Goal: Task Accomplishment & Management: Use online tool/utility

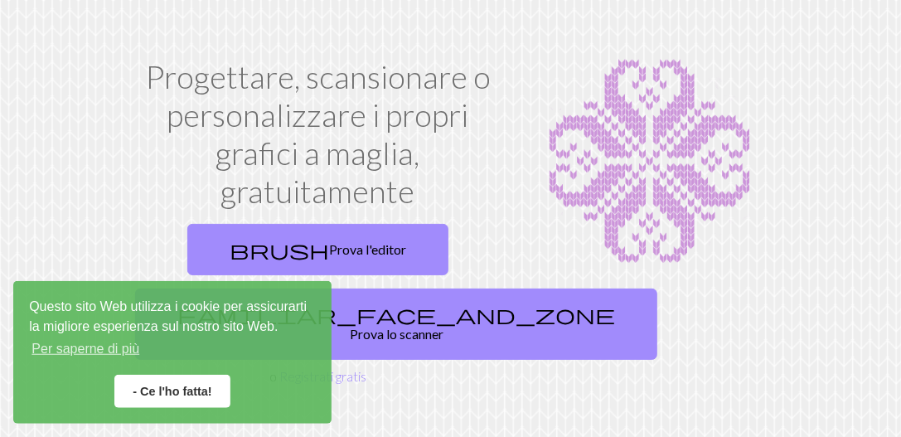
scroll to position [96, 0]
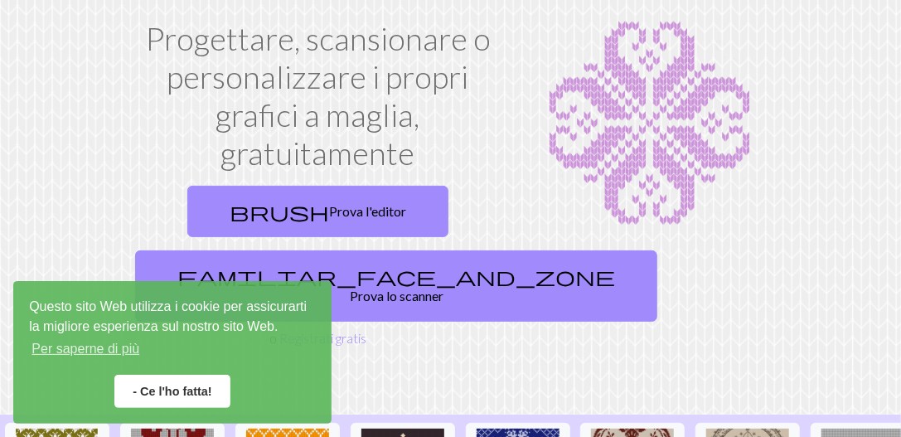
click at [198, 394] on link "- Ce l'ho fatta!" at bounding box center [172, 391] width 116 height 33
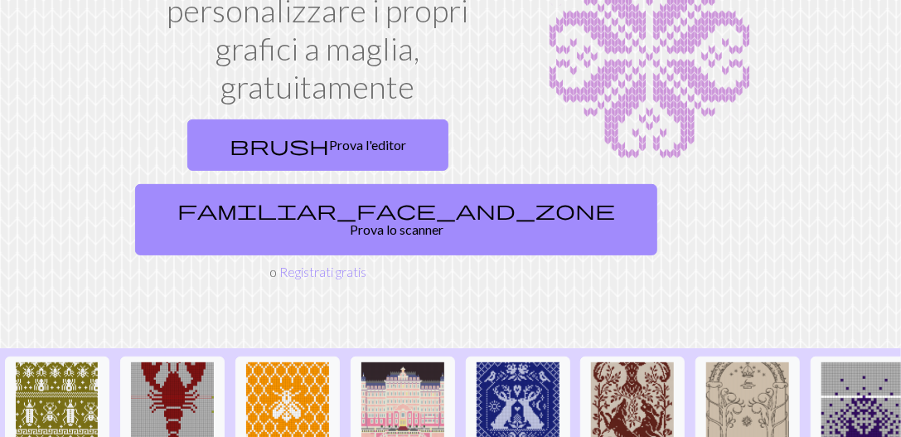
scroll to position [192, 0]
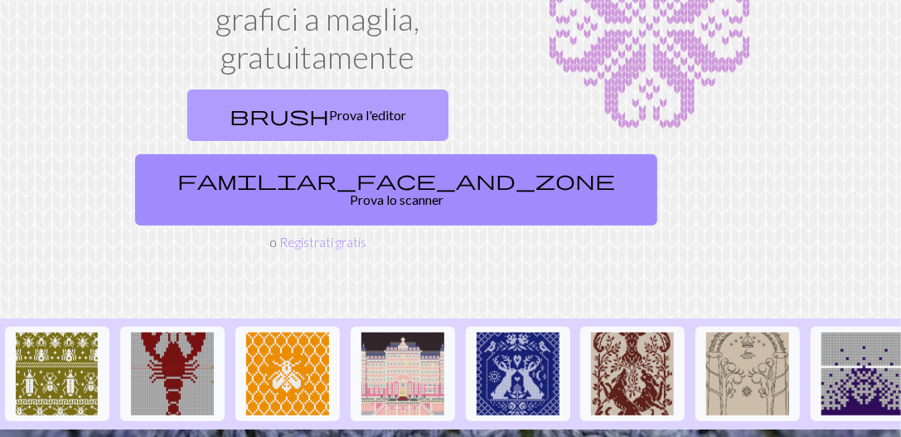
click at [327, 125] on link "brush Prova l'editor" at bounding box center [317, 114] width 261 height 51
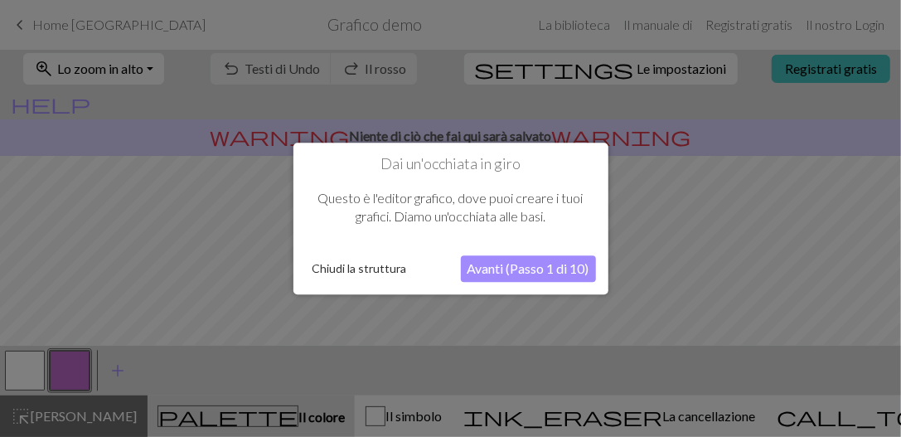
click at [388, 268] on button "Chiudi la struttura" at bounding box center [360, 268] width 108 height 25
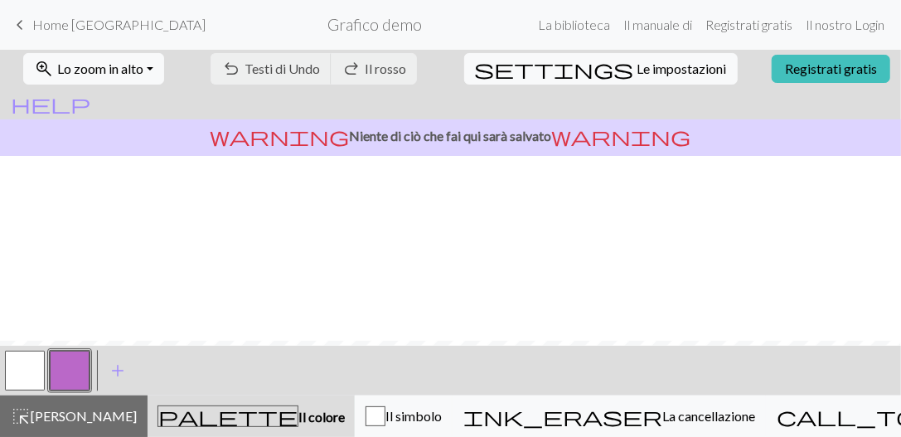
scroll to position [199, 0]
click at [442, 418] on span "Il simbolo" at bounding box center [413, 416] width 56 height 16
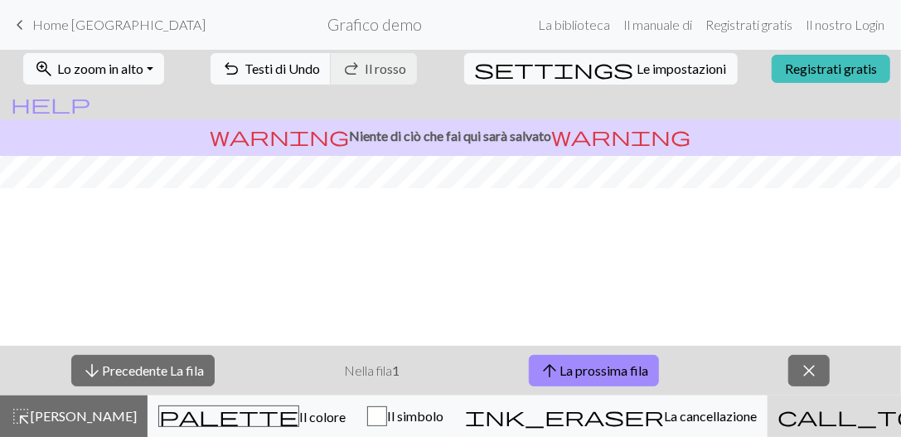
scroll to position [185, 0]
click at [547, 27] on link "La biblioteca" at bounding box center [573, 24] width 85 height 33
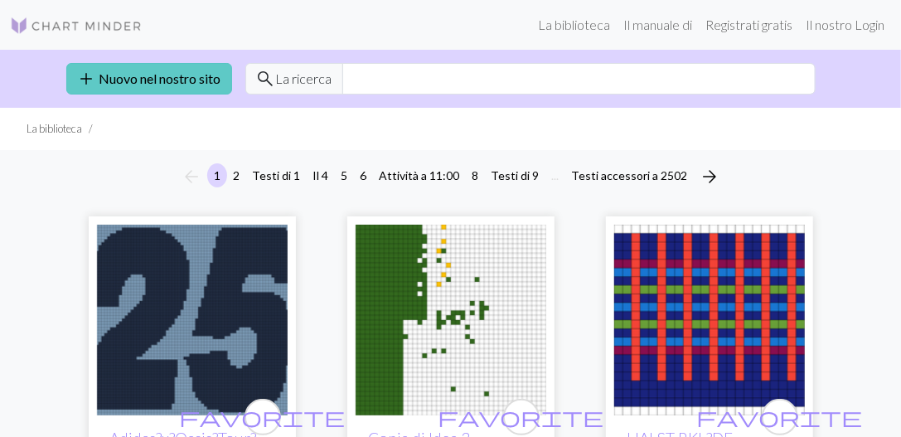
click at [84, 80] on span "add" at bounding box center [87, 78] width 20 height 23
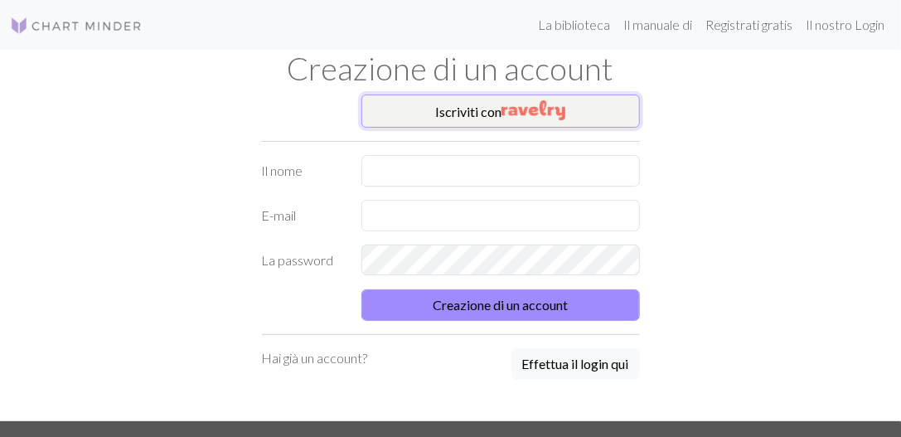
click at [490, 113] on button "Iscriviti con" at bounding box center [500, 110] width 278 height 33
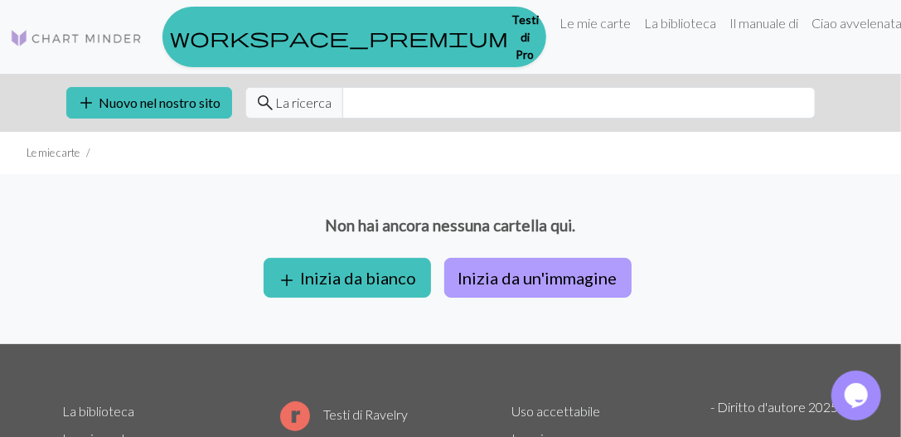
click at [554, 258] on button "Inizia da un'immagine" at bounding box center [537, 278] width 187 height 40
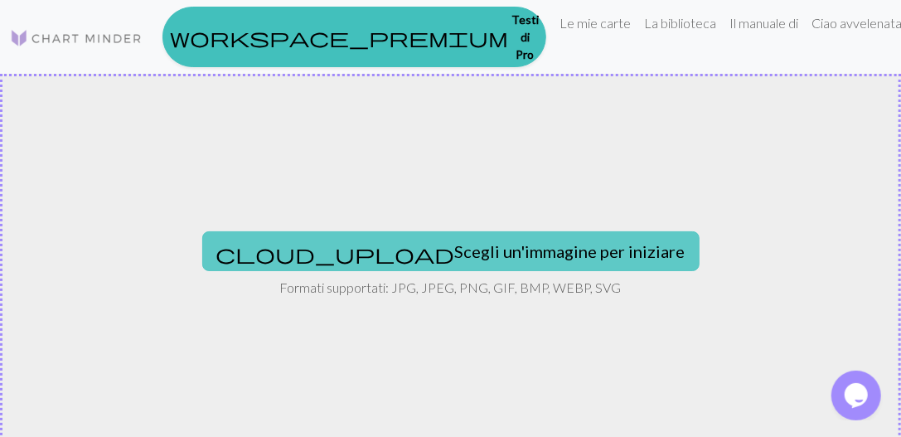
click at [525, 235] on button "cloud_upload Scegli un'immagine per iniziare" at bounding box center [450, 251] width 497 height 40
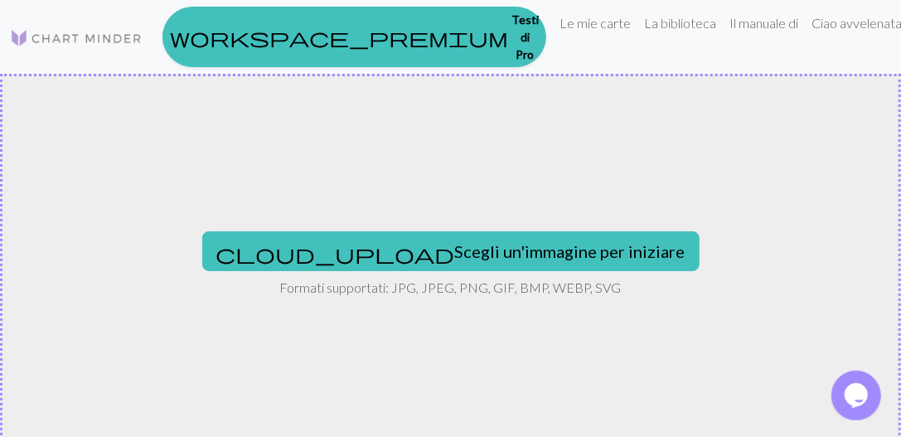
click at [10, 157] on div "cloud_upload Scegli un'immagine per iniziare Formati supportati: JPG, JPEG, PNG…" at bounding box center [450, 267] width 901 height 387
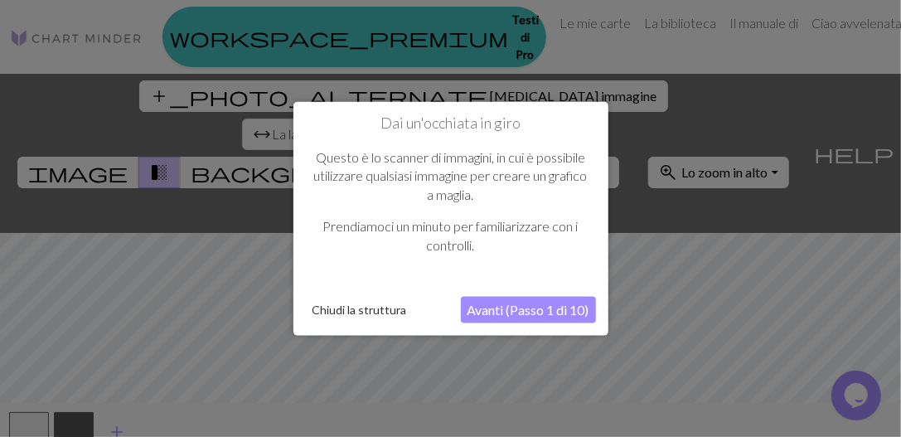
click at [510, 312] on button "Avanti (Passo 1 di 10)" at bounding box center [528, 310] width 135 height 27
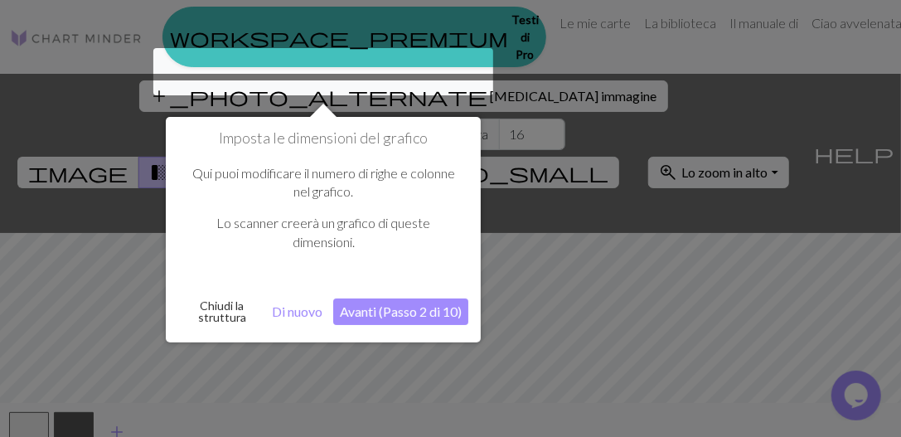
drag, startPoint x: 375, startPoint y: 309, endPoint x: 361, endPoint y: 309, distance: 13.3
click at [361, 309] on button "Avanti (Passo 2 di 10)" at bounding box center [400, 311] width 135 height 27
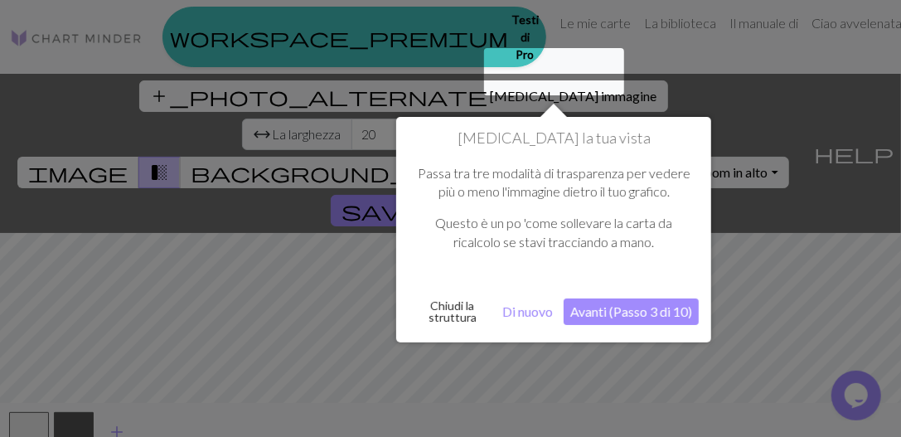
click at [617, 309] on button "Avanti (Passo 3 di 10)" at bounding box center [630, 311] width 135 height 27
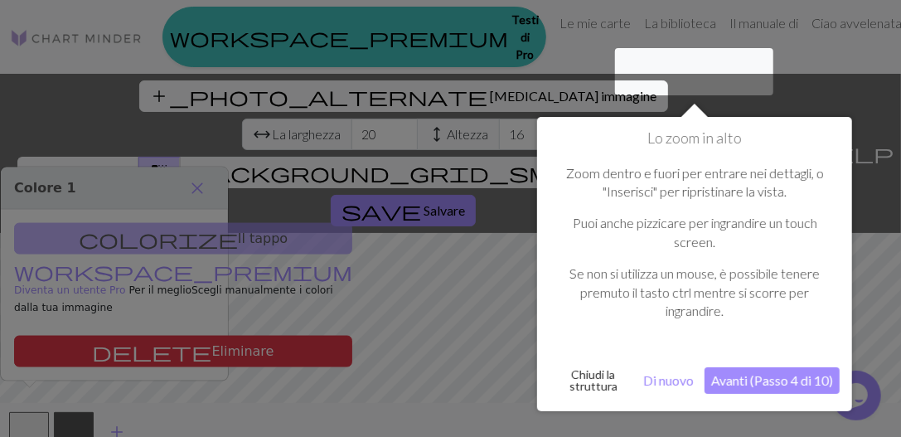
click at [784, 384] on button "Avanti (Passo 4 di 10)" at bounding box center [771, 380] width 135 height 27
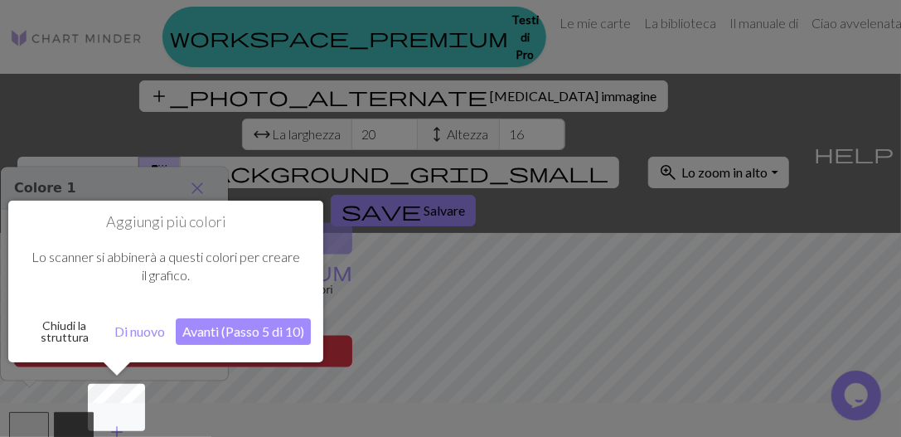
click at [273, 332] on button "Avanti (Passo 5 di 10)" at bounding box center [243, 331] width 135 height 27
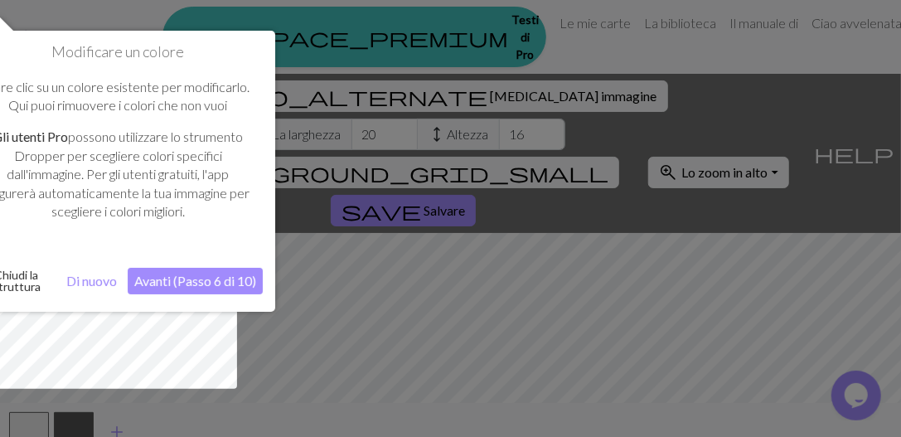
click at [236, 279] on button "Avanti (Passo 6 di 10)" at bounding box center [195, 281] width 135 height 27
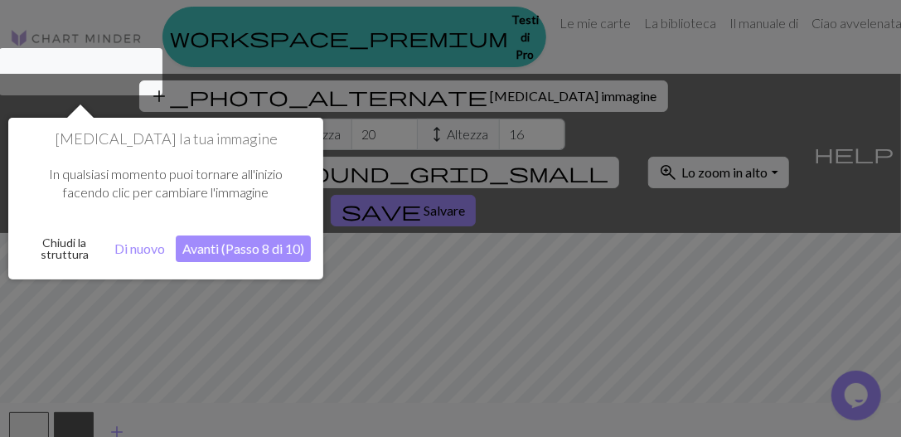
click at [243, 261] on button "Avanti (Passo 8 di 10)" at bounding box center [243, 248] width 135 height 27
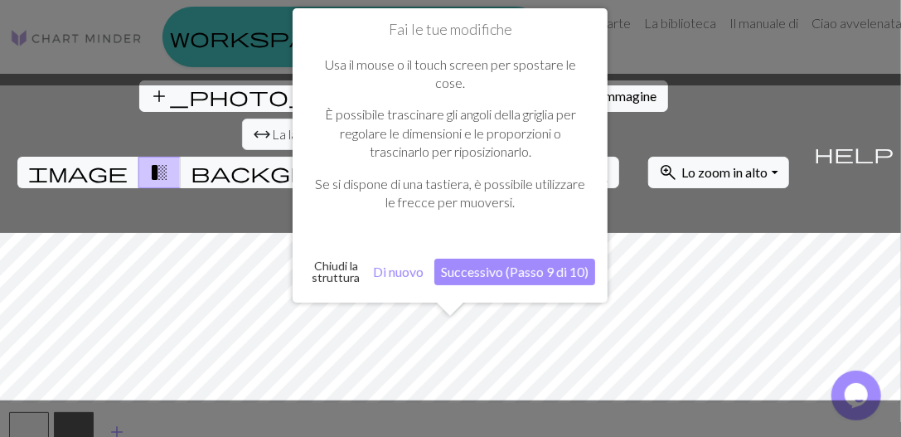
click at [345, 273] on button "Chiudi la struttura" at bounding box center [335, 272] width 61 height 36
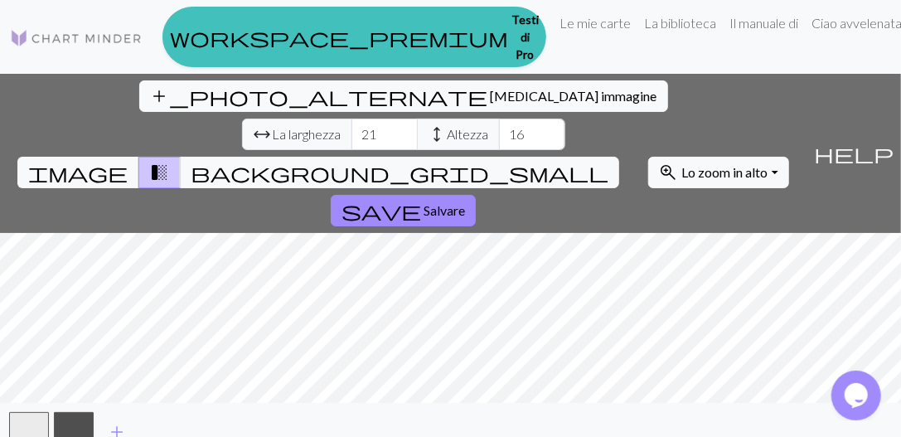
click at [351, 118] on input "21" at bounding box center [384, 133] width 66 height 31
click at [351, 118] on input "22" at bounding box center [384, 133] width 66 height 31
type input "23"
click at [351, 118] on input "23" at bounding box center [384, 133] width 66 height 31
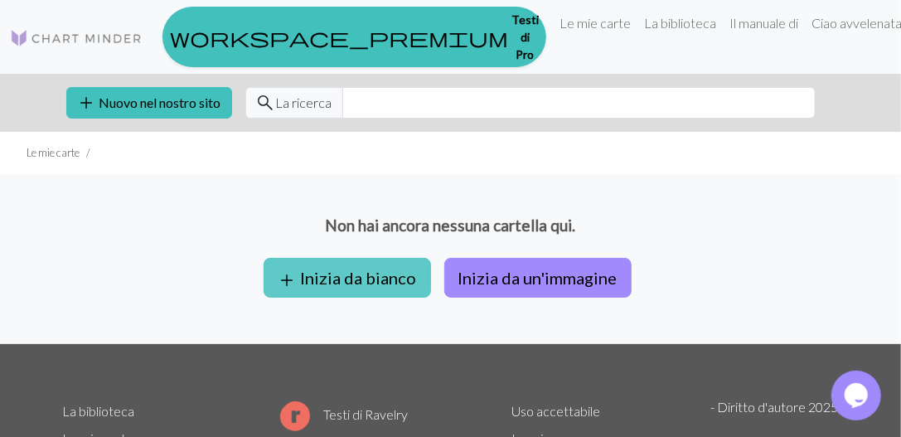
click at [360, 259] on button "add Inizia da bianco" at bounding box center [347, 278] width 167 height 40
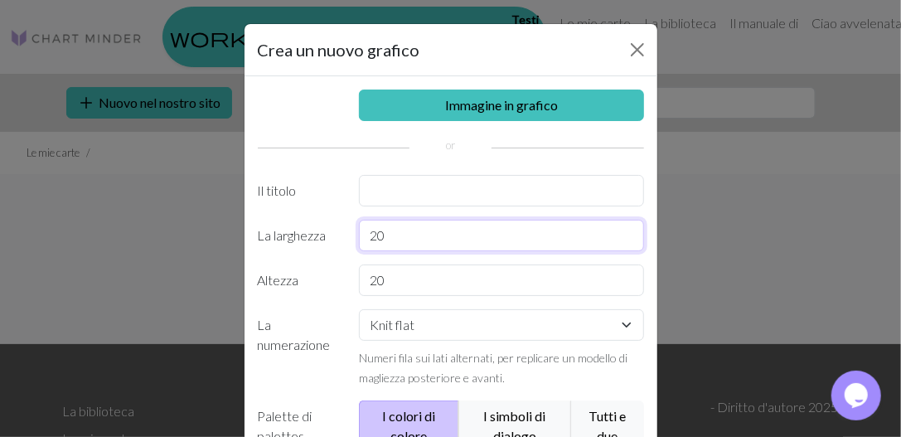
drag, startPoint x: 397, startPoint y: 236, endPoint x: 355, endPoint y: 233, distance: 41.6
click at [359, 233] on input "20" at bounding box center [501, 235] width 285 height 31
type input "24"
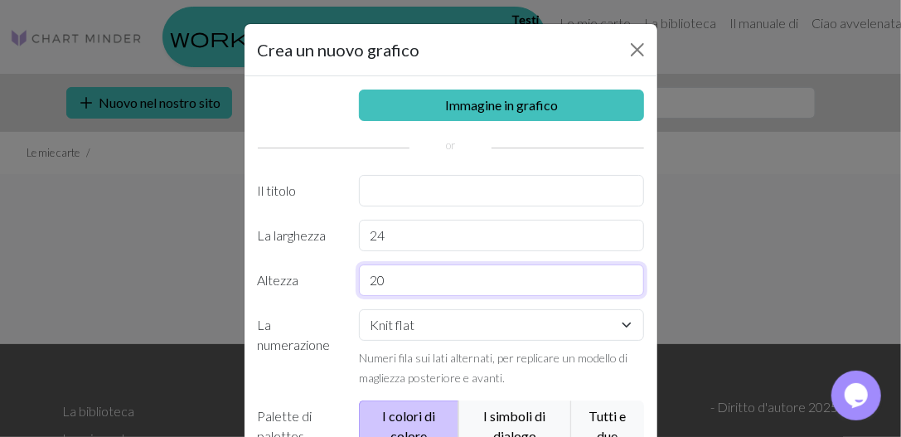
click at [359, 273] on input "20" at bounding box center [501, 279] width 285 height 31
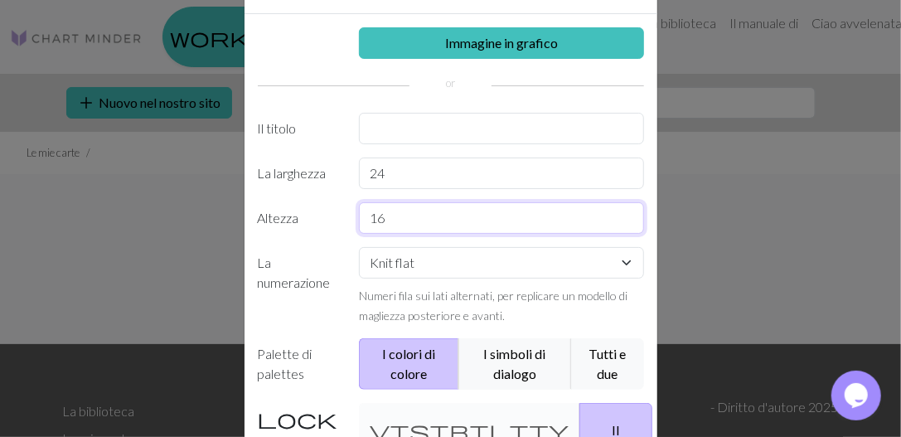
scroll to position [99, 0]
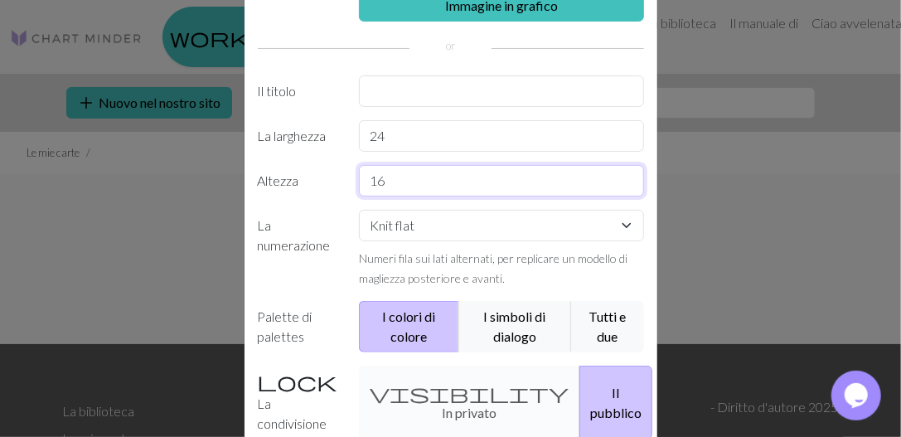
type input "16"
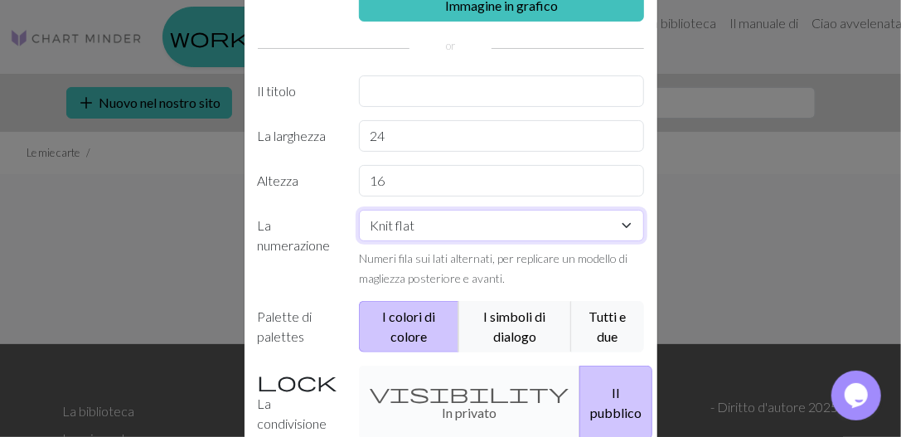
select select "round"
click option "Knit in the round" at bounding box center [0, 0] width 0 height 0
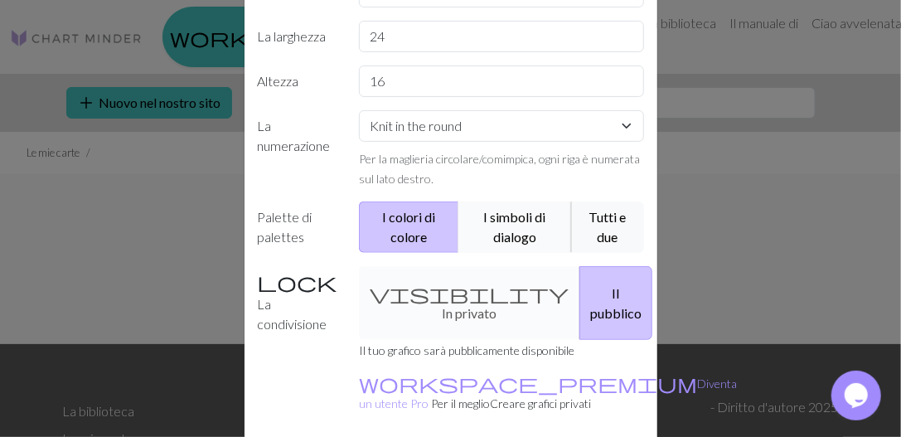
click at [513, 231] on button "I simboli di dialogo" at bounding box center [515, 226] width 114 height 51
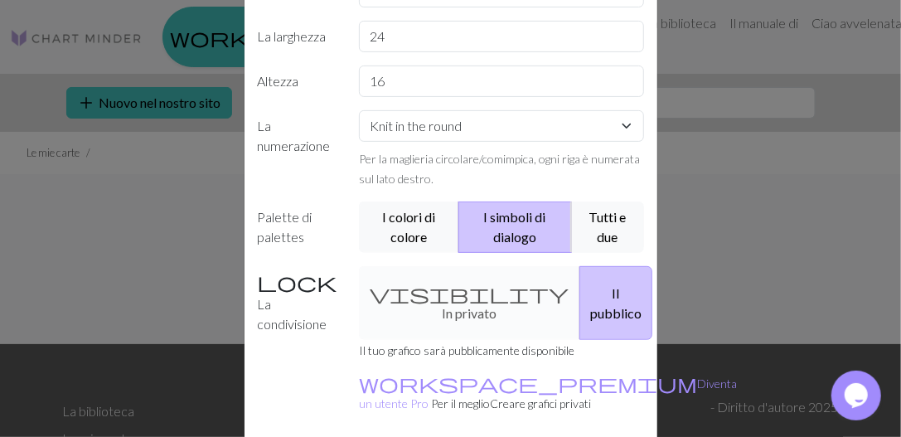
scroll to position [254, 0]
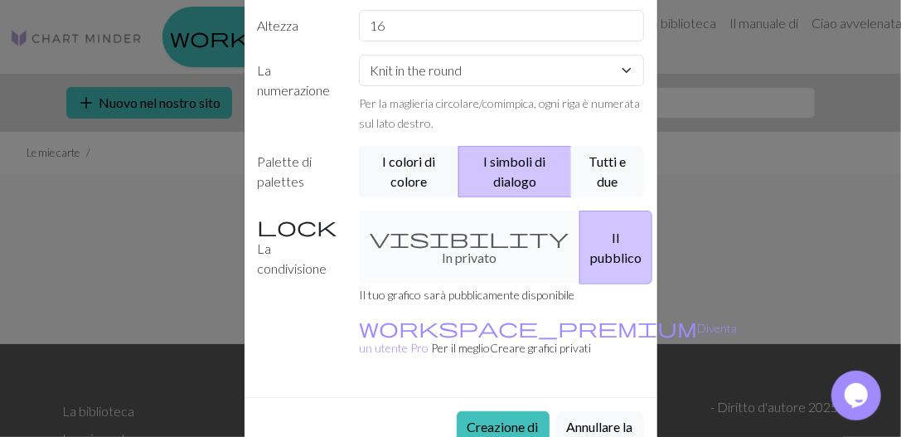
click at [591, 181] on button "Tutti e due" at bounding box center [607, 171] width 73 height 51
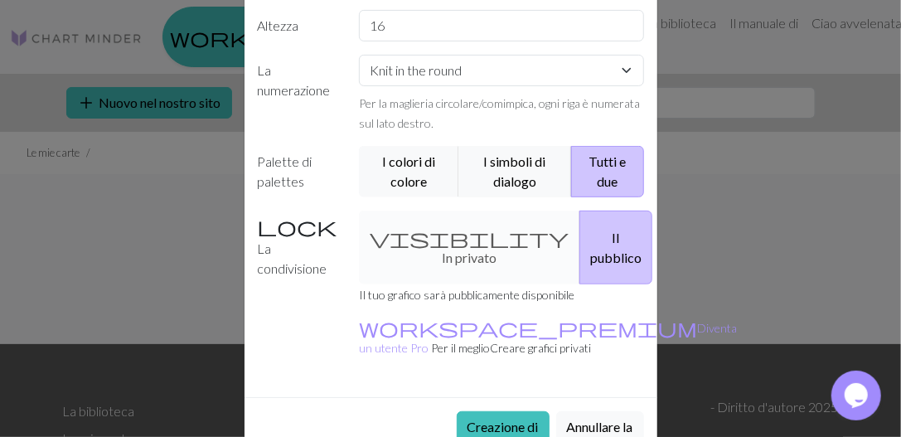
click at [438, 235] on div "visibility In privato Il pubblico" at bounding box center [501, 247] width 305 height 74
click at [442, 235] on div "visibility In privato Il pubblico" at bounding box center [501, 247] width 305 height 74
click at [407, 232] on div "visibility In privato Il pubblico" at bounding box center [501, 247] width 305 height 74
click at [512, 411] on button "Creazione di" at bounding box center [503, 426] width 93 height 31
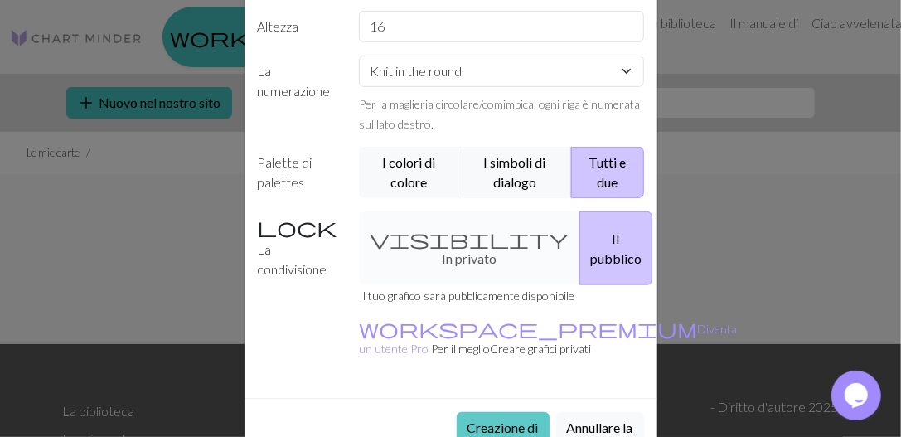
click at [500, 412] on button "Creazione di" at bounding box center [503, 427] width 93 height 31
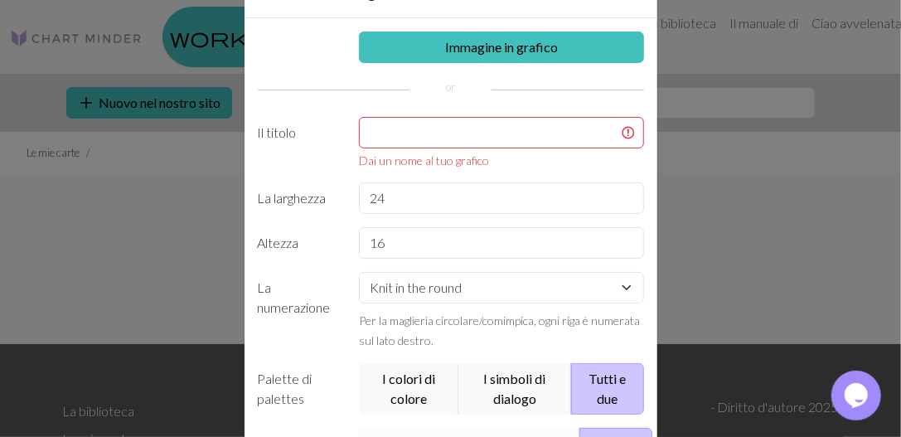
scroll to position [0, 0]
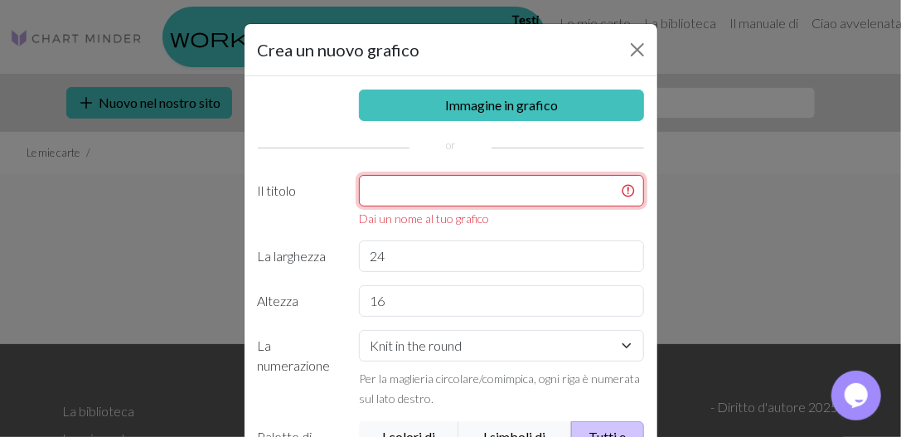
click at [452, 191] on input "text" at bounding box center [501, 190] width 285 height 31
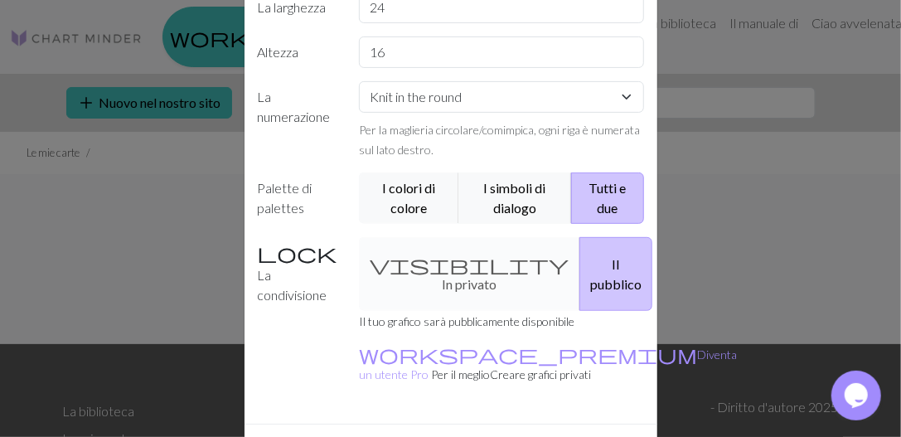
scroll to position [254, 0]
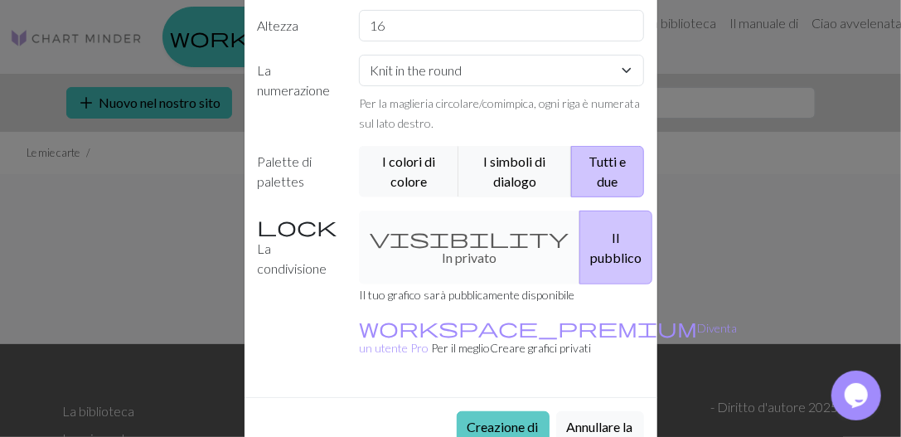
type input "uffa"
click at [523, 411] on button "Creazione di" at bounding box center [503, 426] width 93 height 31
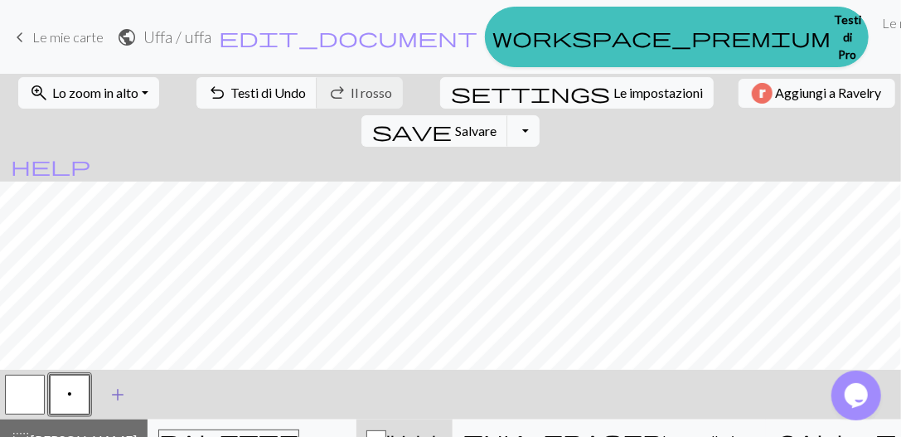
click at [114, 400] on span "add" at bounding box center [118, 394] width 20 height 23
click at [112, 404] on button "button" at bounding box center [114, 395] width 40 height 40
drag, startPoint x: 115, startPoint y: 399, endPoint x: 97, endPoint y: 401, distance: 18.3
click at [105, 405] on button "button" at bounding box center [114, 395] width 40 height 40
click at [105, 405] on div "Edit symbol Name d f g h j k p s t F H J O P T / | - _ % ^ * & ) ( + ; : " , ` …" at bounding box center [450, 218] width 901 height 437
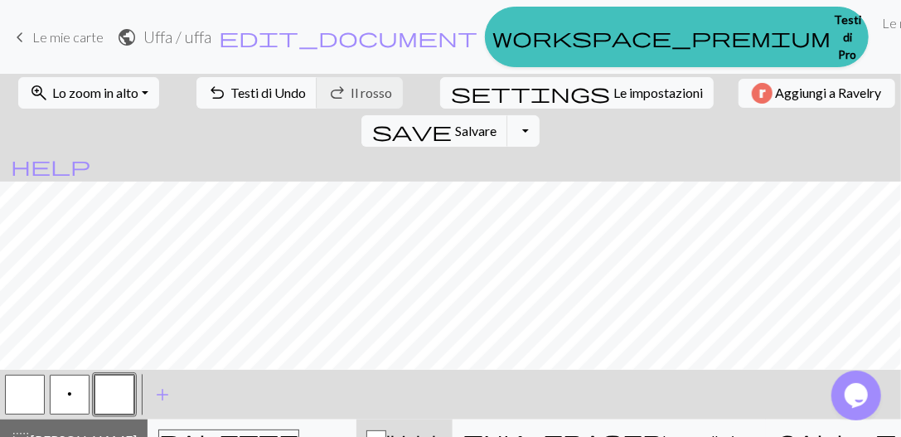
click at [114, 404] on button "button" at bounding box center [114, 395] width 40 height 40
click at [114, 404] on div "Edit symbol Name d f g h j k p s t F H J O P T / | - _ % ^ * & ) ( + ; : " , ` …" at bounding box center [450, 218] width 901 height 437
click at [114, 404] on button "button" at bounding box center [114, 395] width 40 height 40
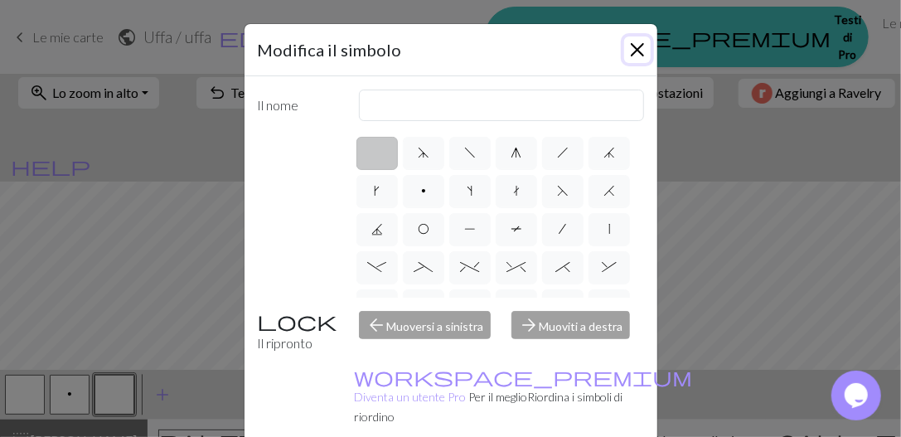
click at [641, 46] on button "Chiudi la struttura" at bounding box center [637, 49] width 27 height 27
